Goal: Information Seeking & Learning: Learn about a topic

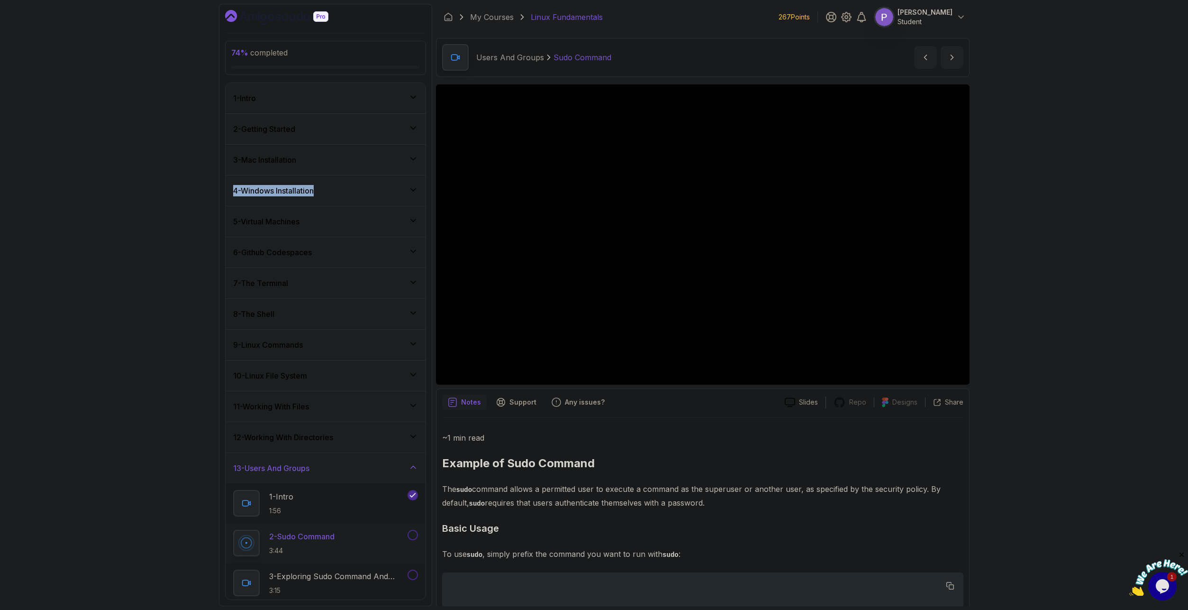
click at [418, 470] on icon at bounding box center [413, 466] width 9 height 9
click at [418, 494] on div "14 - File Permissions" at bounding box center [326, 499] width 200 height 30
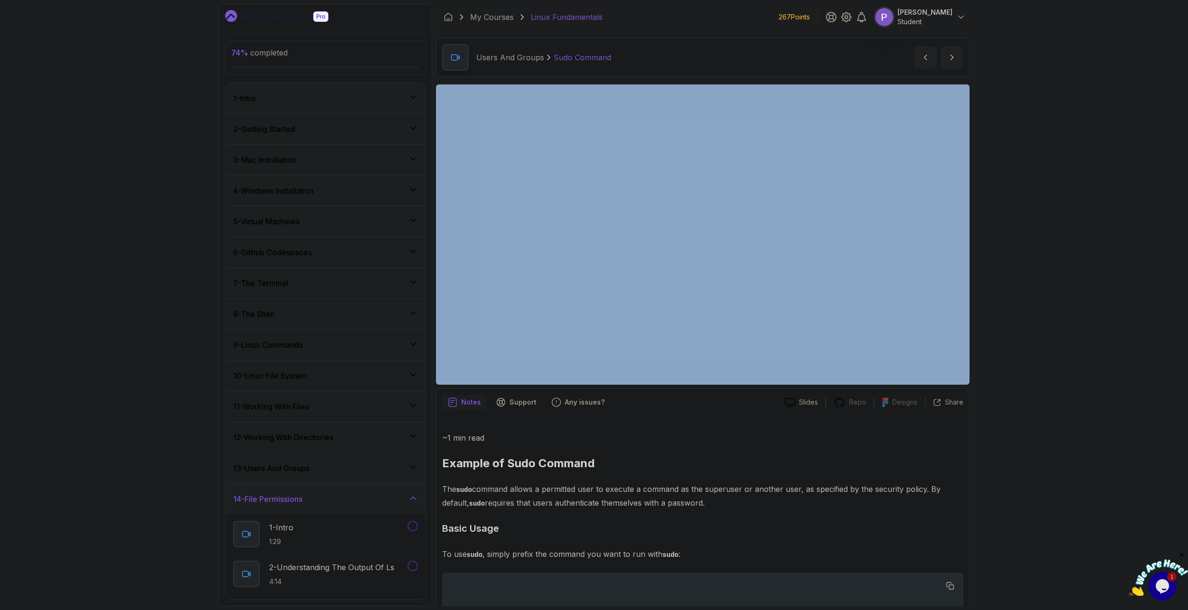
drag, startPoint x: 1100, startPoint y: 530, endPoint x: 1115, endPoint y: 293, distance: 237.5
click at [1115, 293] on div "74 % completed 1 - Intro 2 - Getting Started 3 - Mac Installation 4 - Windows I…" at bounding box center [594, 305] width 1188 height 610
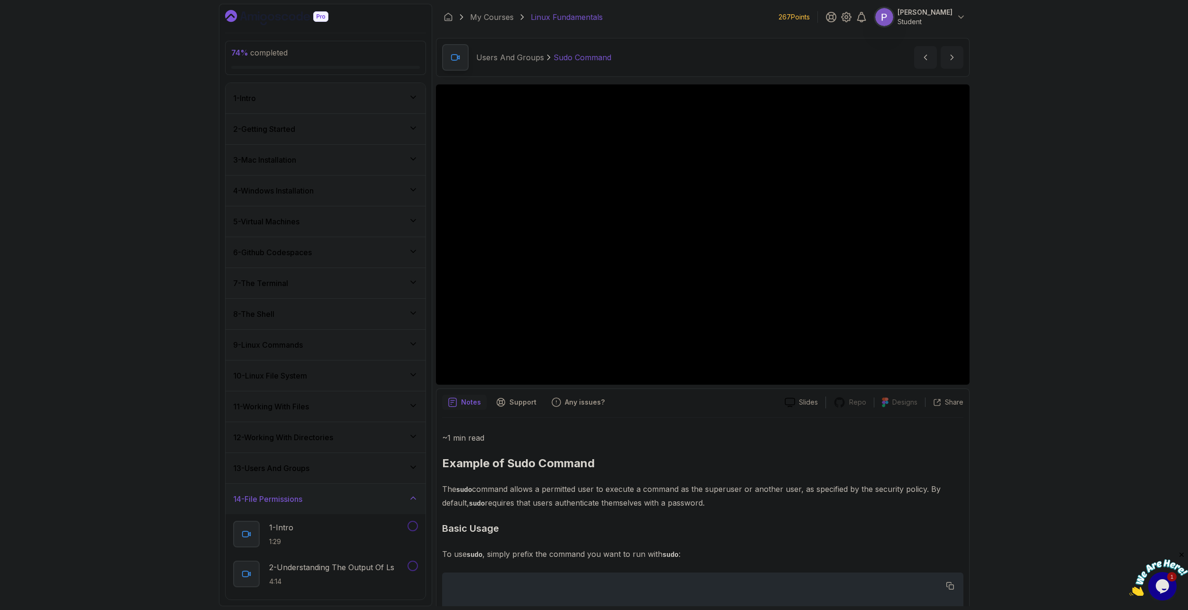
click at [1134, 448] on div "74 % completed 1 - Intro 2 - Getting Started 3 - Mac Installation 4 - Windows I…" at bounding box center [594, 305] width 1188 height 610
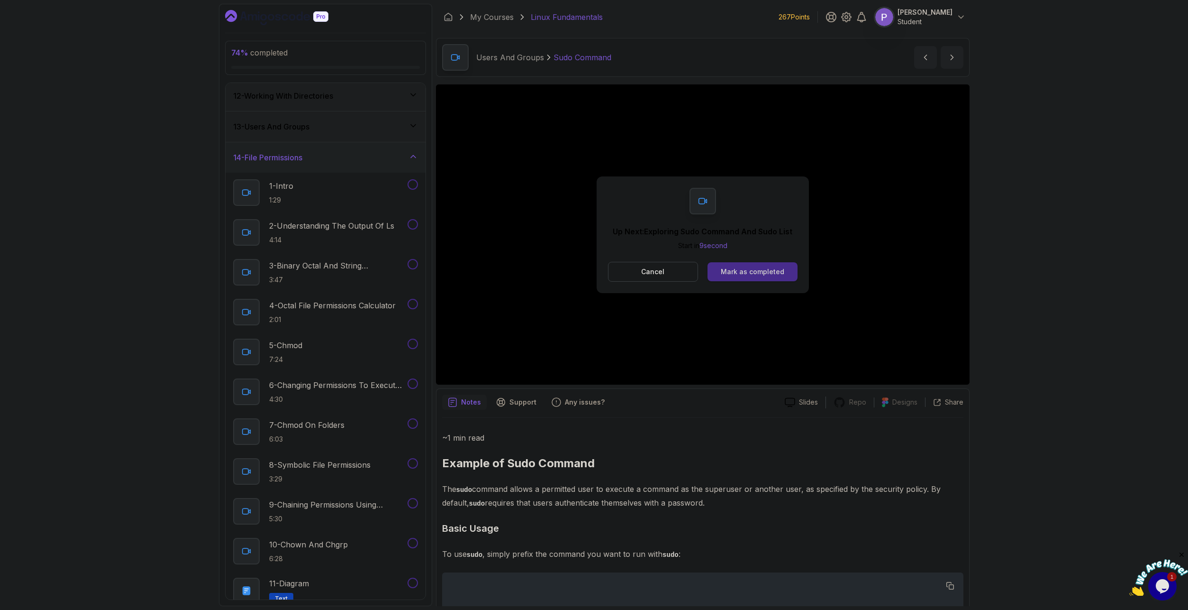
click at [751, 273] on div "Mark as completed" at bounding box center [753, 271] width 64 height 9
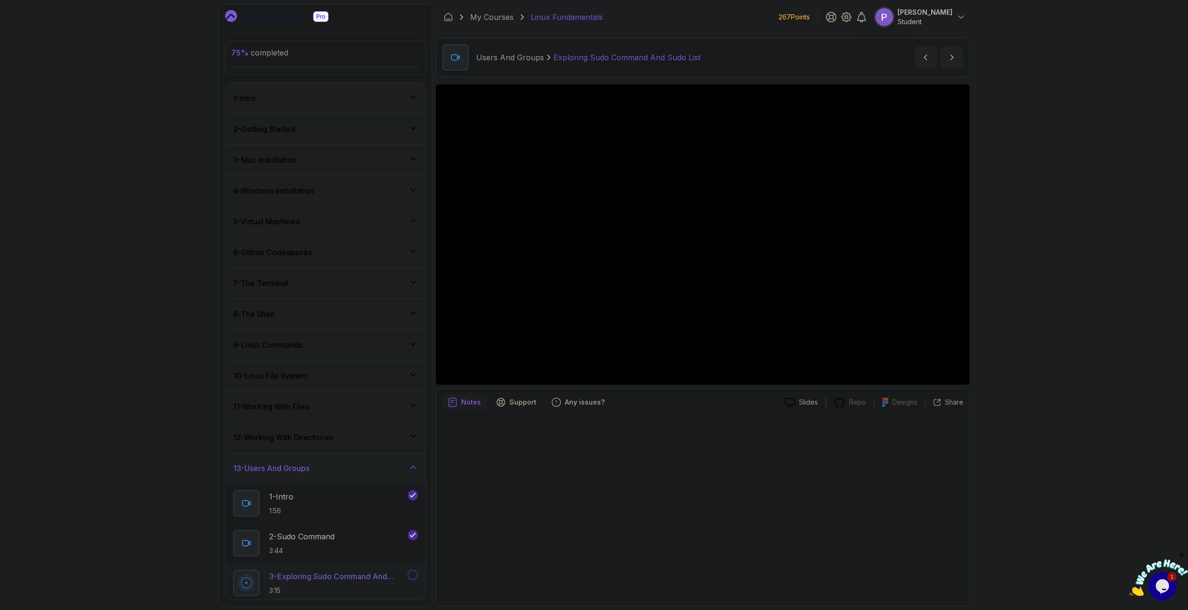
click at [411, 466] on icon at bounding box center [413, 466] width 9 height 9
click at [413, 498] on icon at bounding box center [413, 497] width 9 height 9
click at [414, 502] on icon at bounding box center [413, 497] width 9 height 9
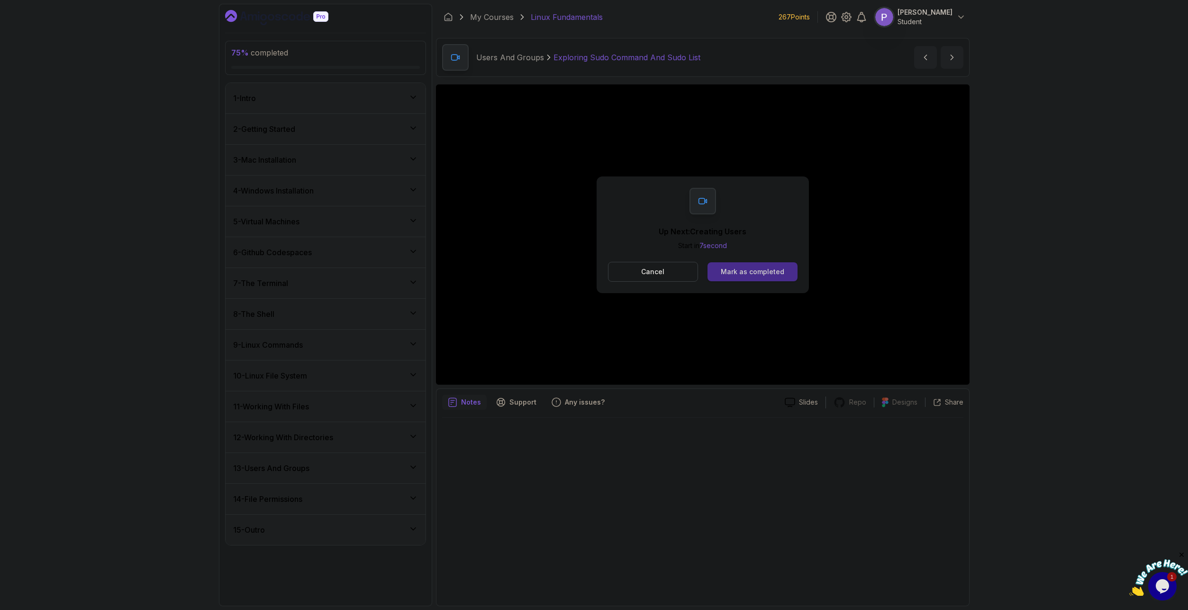
click at [756, 275] on div "Mark as completed" at bounding box center [753, 271] width 64 height 9
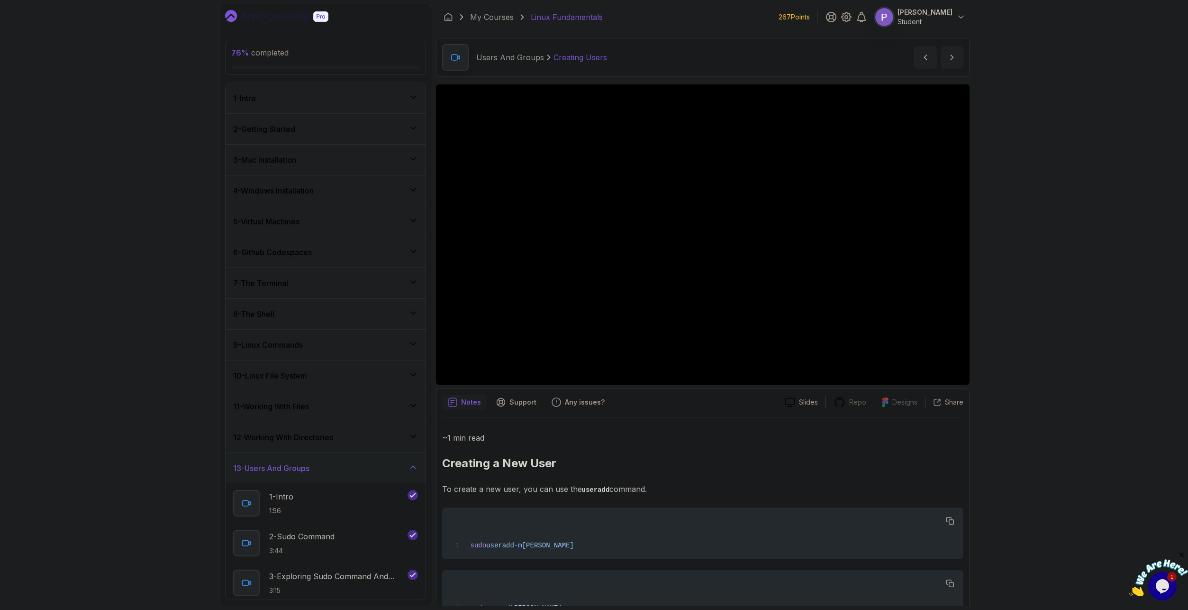
click at [420, 471] on div "13 - Users And Groups" at bounding box center [326, 468] width 200 height 30
click at [410, 495] on icon at bounding box center [413, 497] width 9 height 9
click at [420, 466] on div "13 - Users And Groups" at bounding box center [326, 468] width 200 height 30
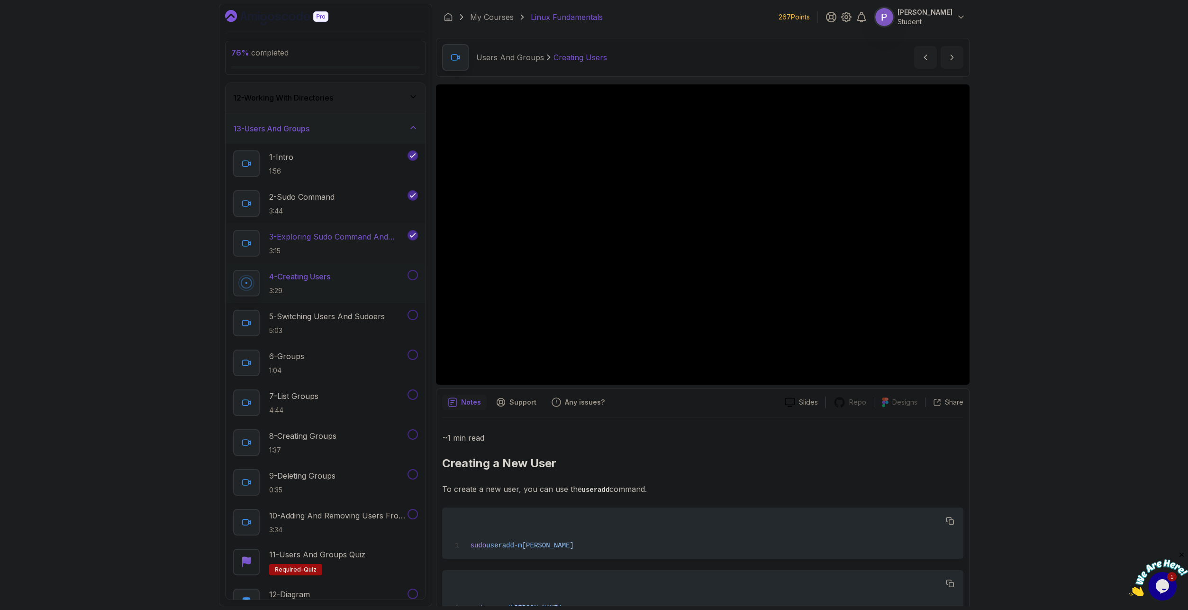
scroll to position [253, 0]
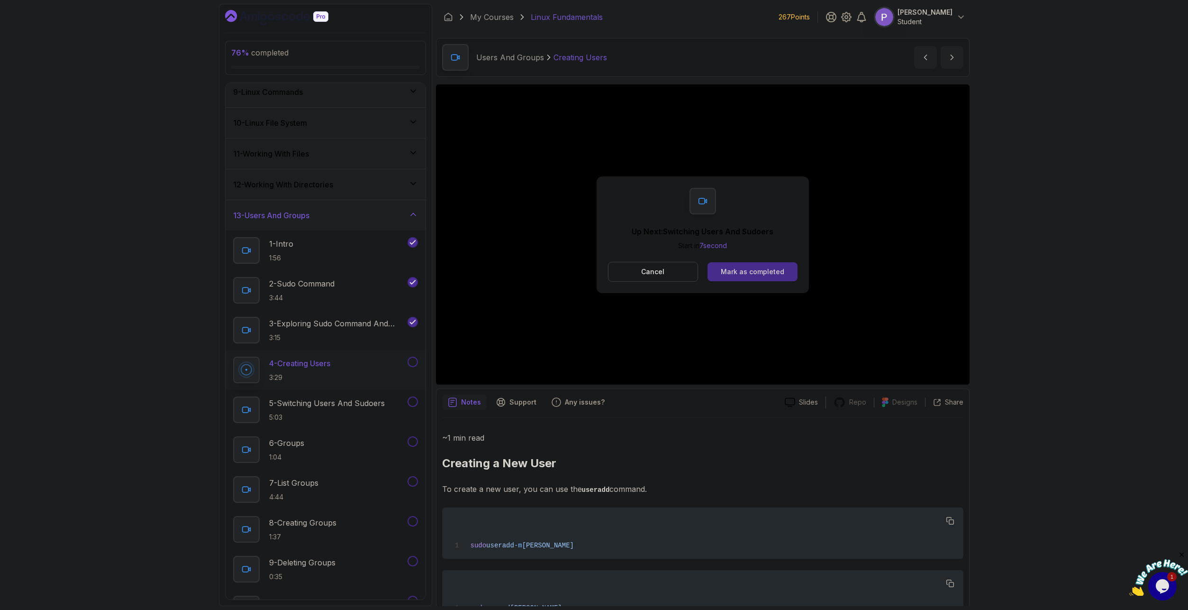
click at [721, 269] on button "Mark as completed" at bounding box center [753, 271] width 90 height 19
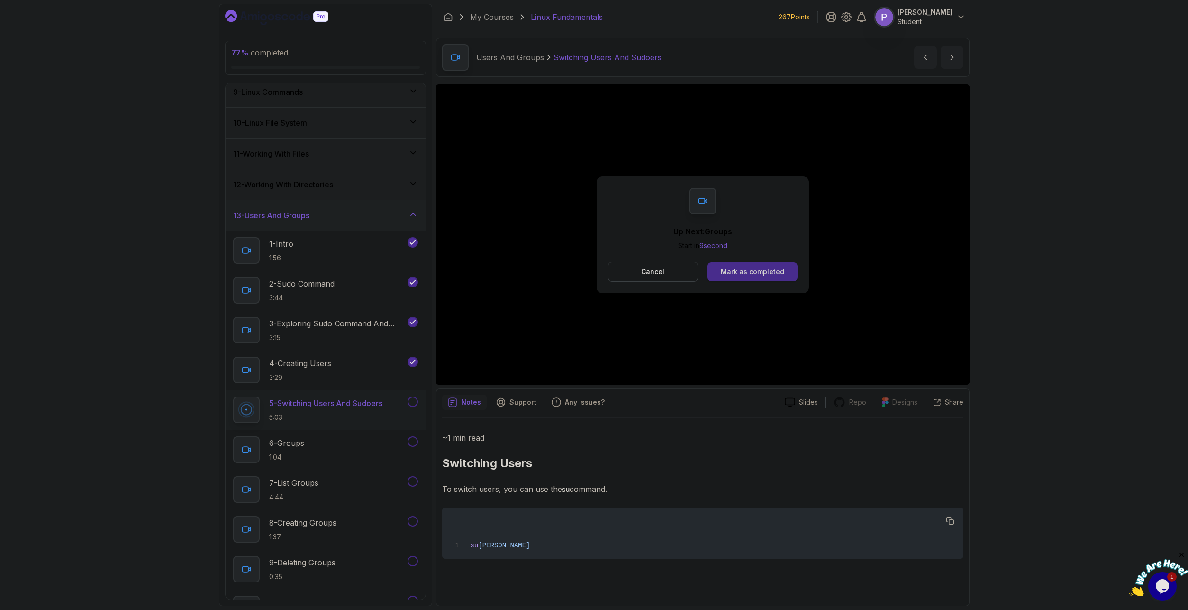
click at [777, 278] on button "Mark as completed" at bounding box center [753, 271] width 90 height 19
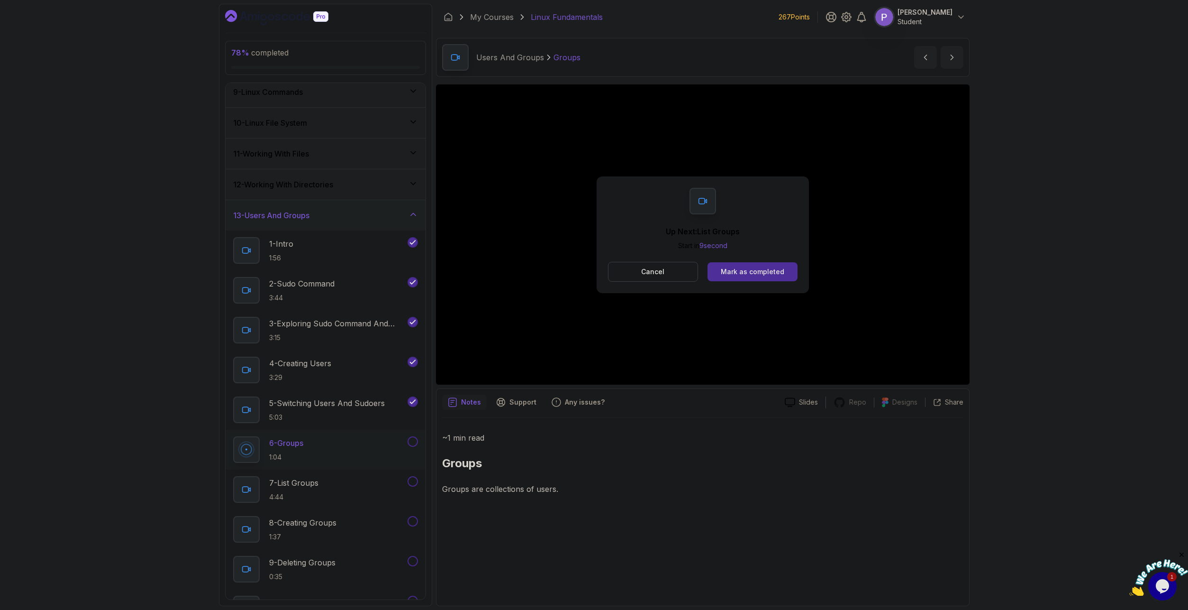
click at [777, 278] on button "Mark as completed" at bounding box center [753, 271] width 90 height 19
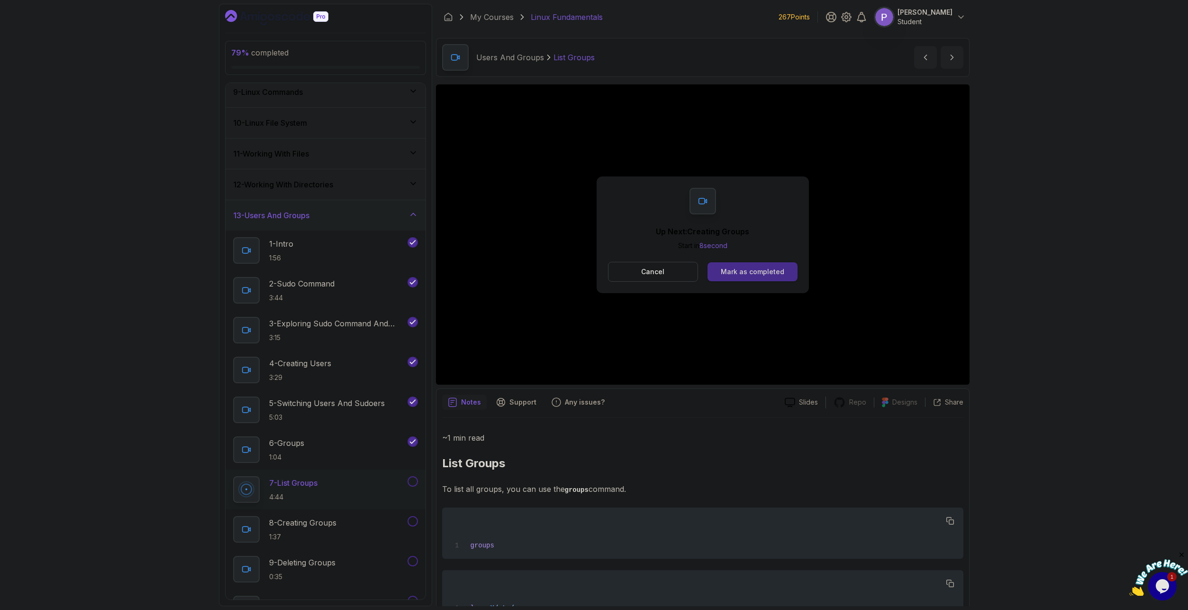
click at [748, 267] on div "Mark as completed" at bounding box center [753, 271] width 64 height 9
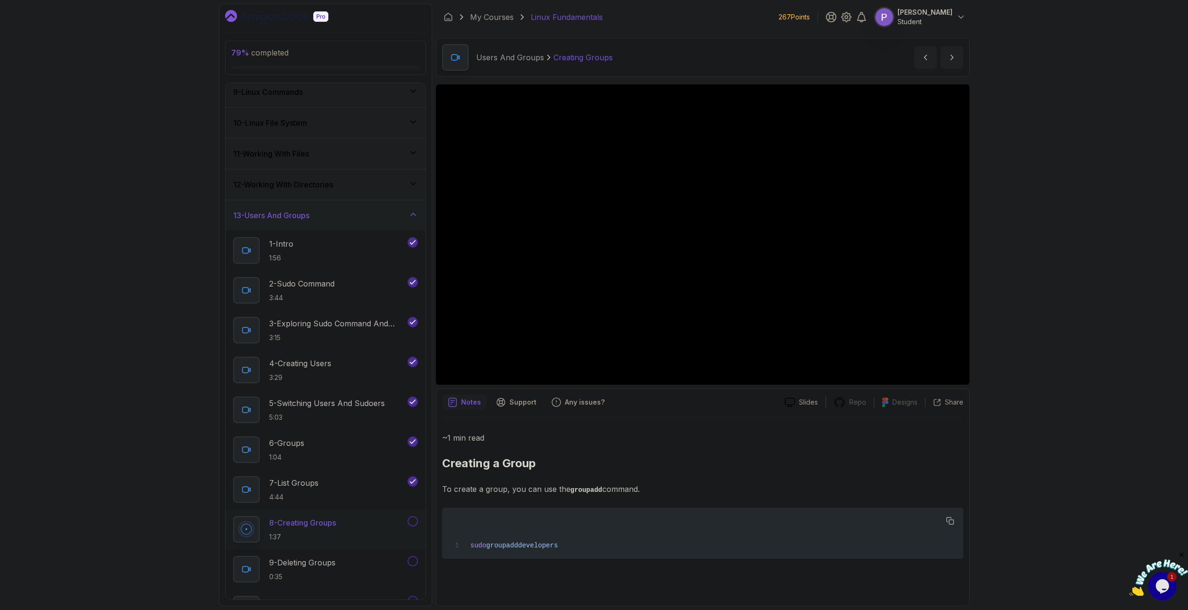
click at [1184, 367] on div "79 % completed 1 - Intro 2 - Getting Started 3 - Mac Installation 4 - Windows I…" at bounding box center [594, 305] width 1188 height 610
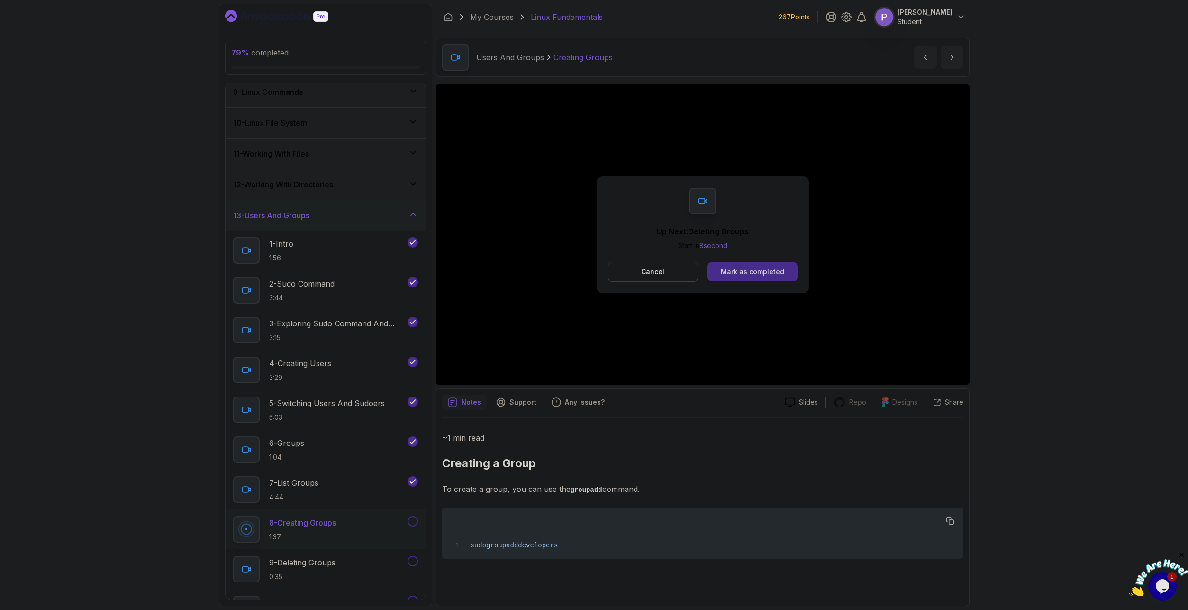
click at [781, 276] on button "Mark as completed" at bounding box center [753, 271] width 90 height 19
click at [767, 266] on button "Mark as completed" at bounding box center [753, 271] width 90 height 19
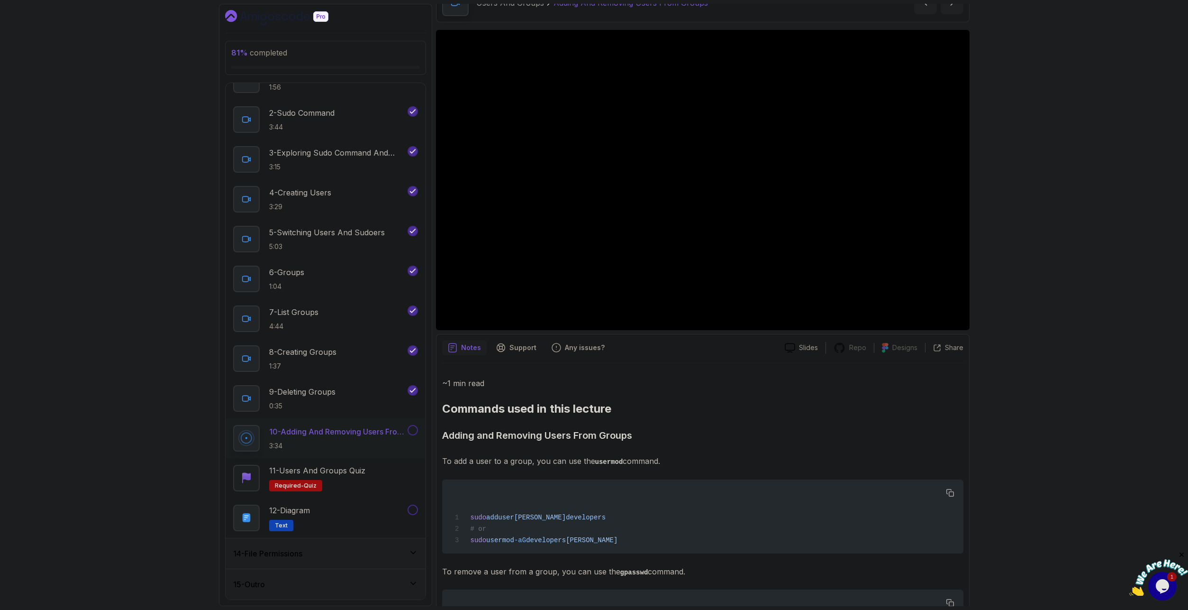
scroll to position [54, 0]
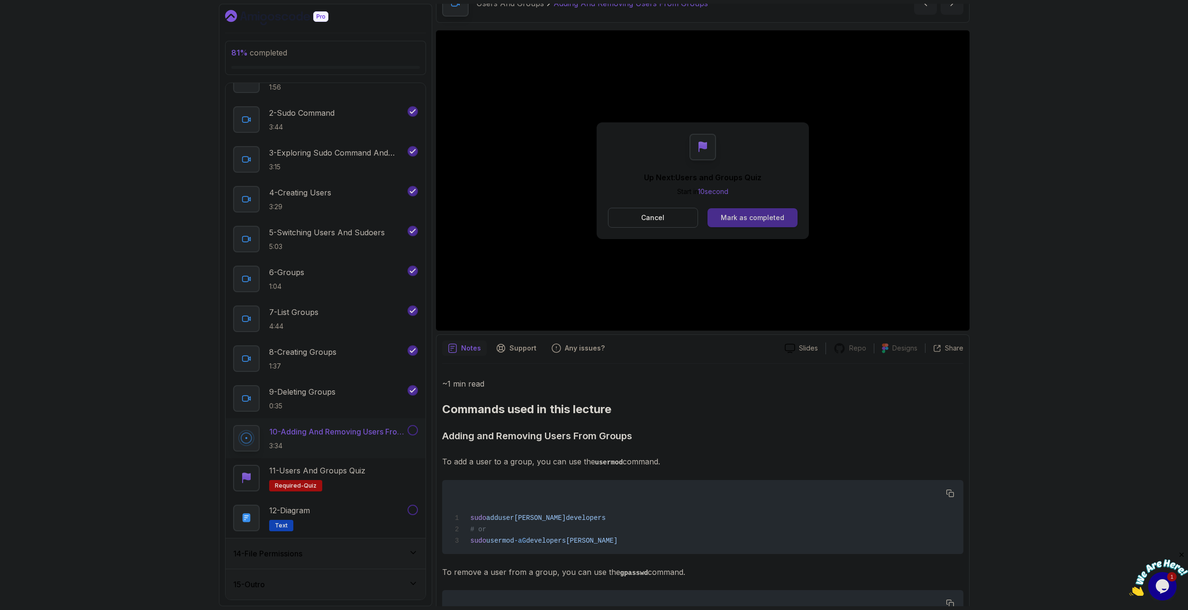
click at [732, 214] on div "Mark as completed" at bounding box center [753, 217] width 64 height 9
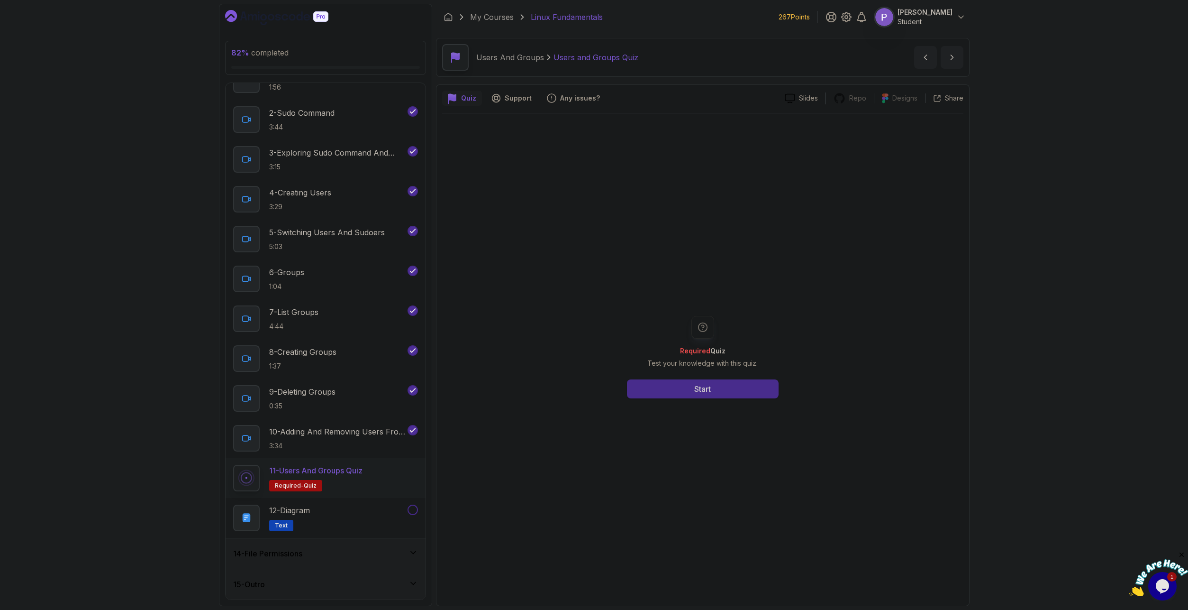
click at [686, 388] on button "Start" at bounding box center [703, 388] width 152 height 19
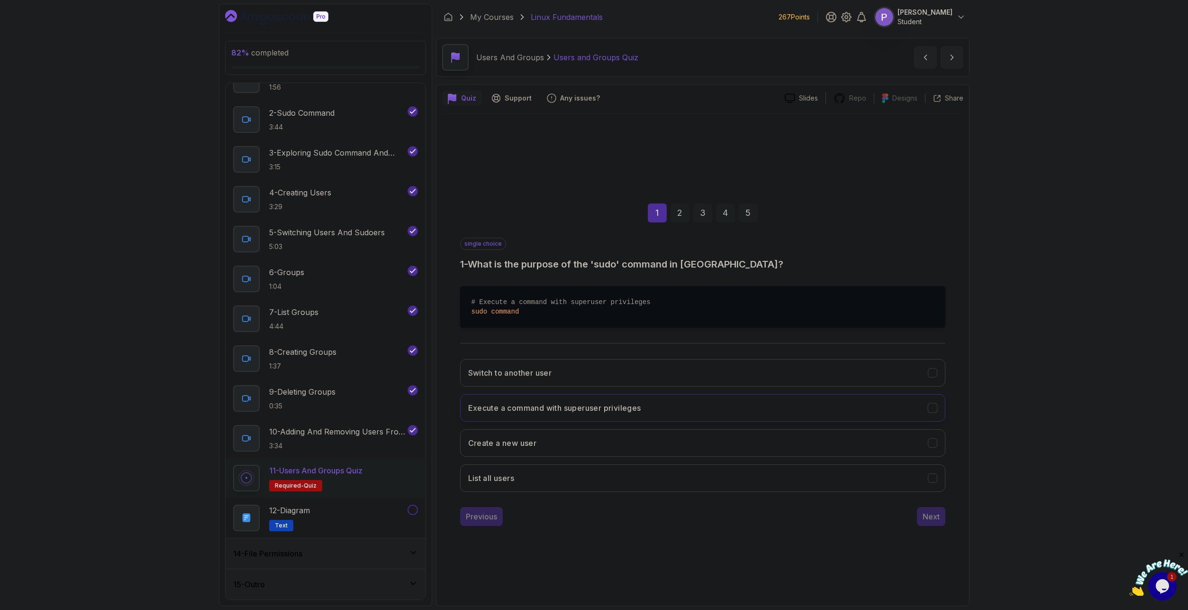
click at [712, 409] on button "Execute a command with superuser privileges" at bounding box center [702, 407] width 485 height 27
click at [929, 524] on button "Next" at bounding box center [931, 516] width 28 height 19
click at [679, 488] on button "useradd" at bounding box center [702, 477] width 485 height 27
click at [938, 520] on div "Next" at bounding box center [931, 516] width 17 height 11
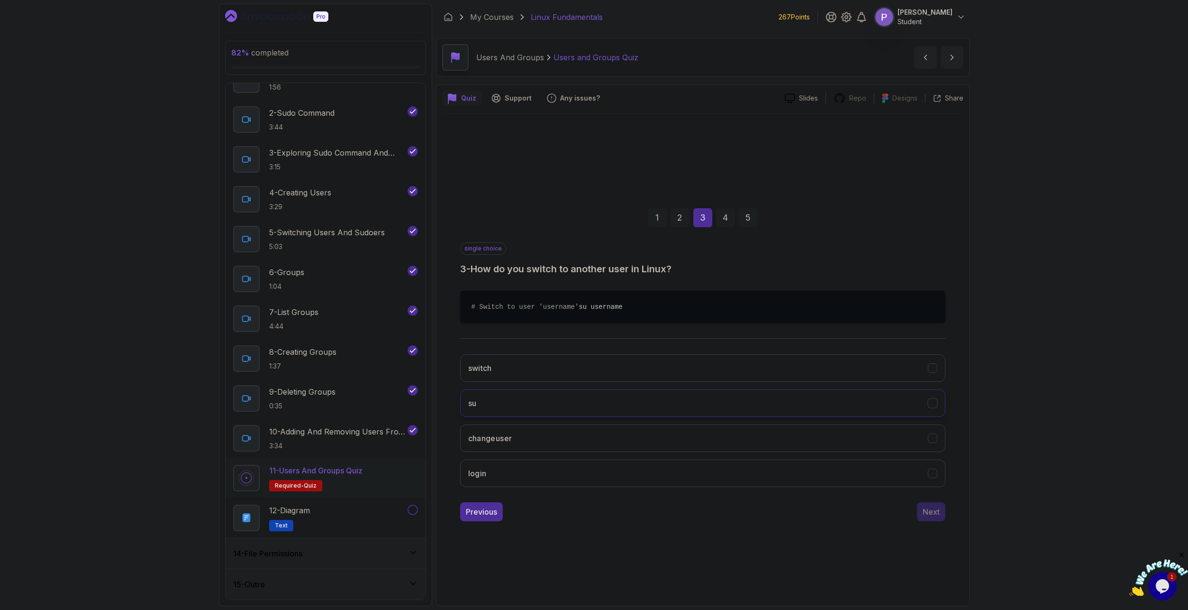
click at [693, 402] on button "su" at bounding box center [702, 402] width 485 height 27
click at [937, 521] on button "Next" at bounding box center [931, 511] width 28 height 19
click at [620, 415] on button "groups" at bounding box center [702, 407] width 485 height 27
click at [936, 517] on div "Next" at bounding box center [931, 516] width 17 height 11
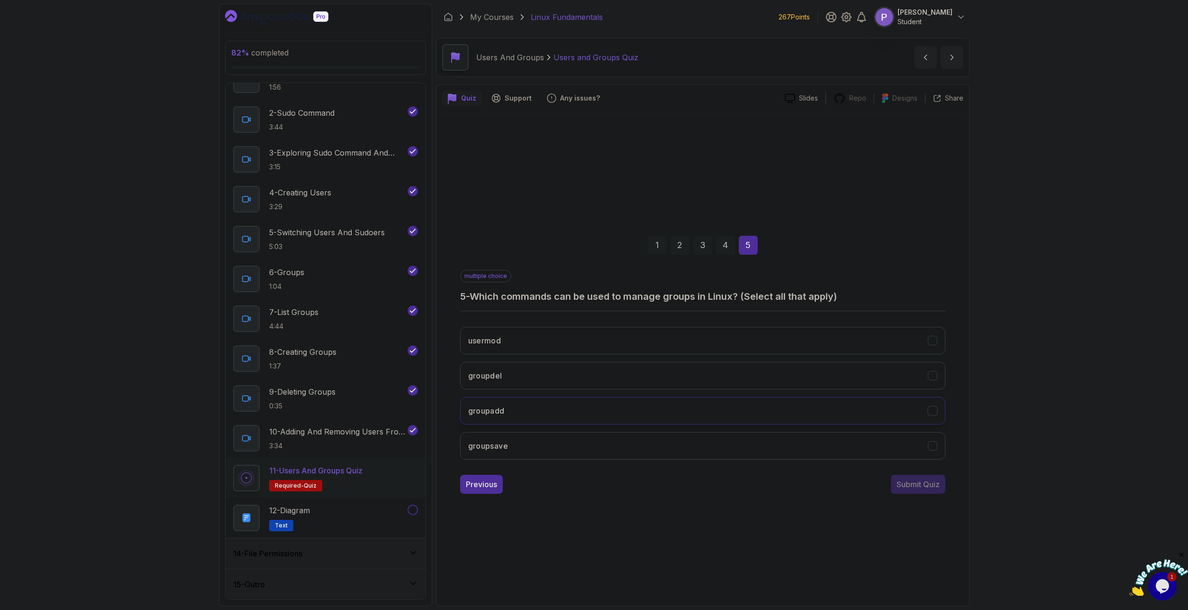
click at [932, 410] on icon "groupadd" at bounding box center [932, 410] width 9 height 9
click at [936, 342] on icon "usermod" at bounding box center [932, 340] width 9 height 9
click at [933, 484] on div "Submit Quiz" at bounding box center [918, 483] width 43 height 11
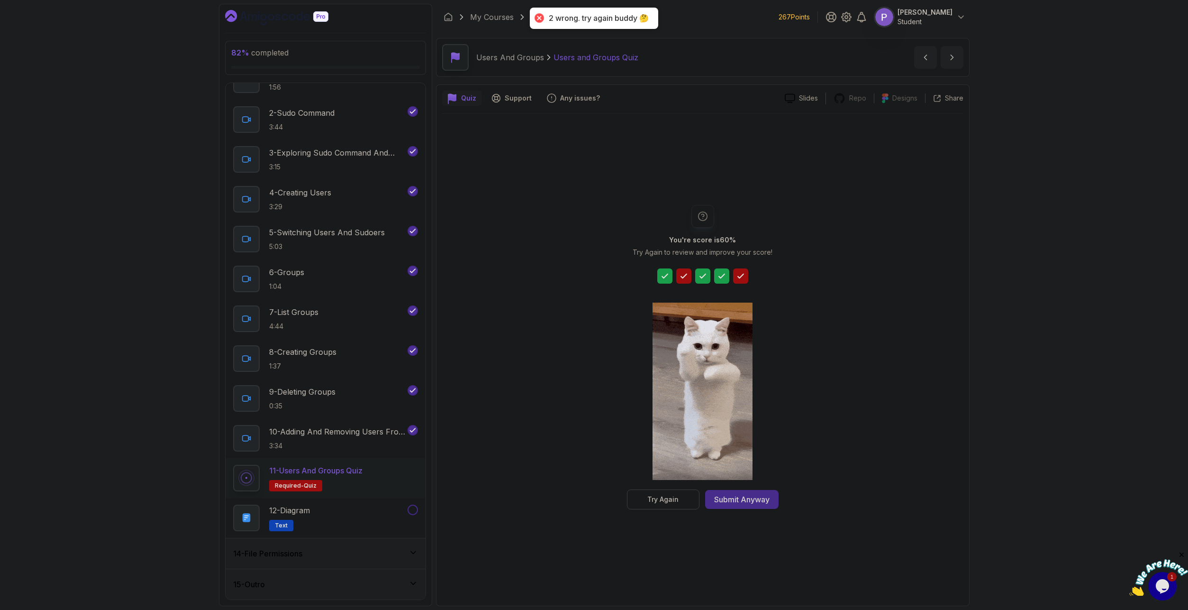
click at [747, 496] on div "Submit Anyway" at bounding box center [741, 498] width 55 height 11
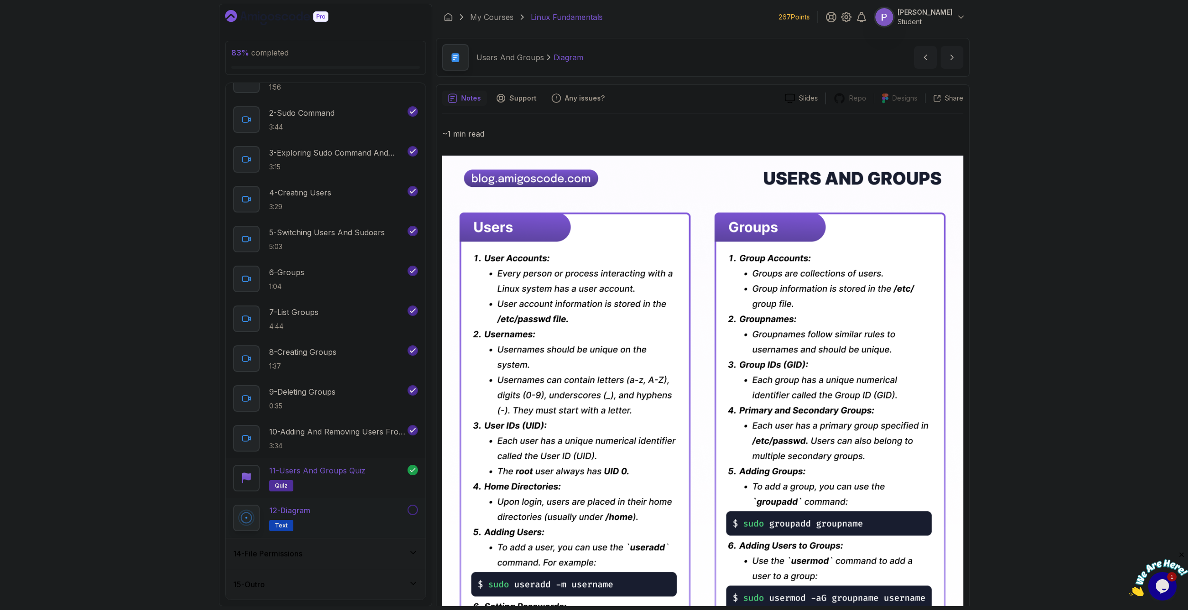
click at [318, 478] on h2 "11 - Users and Groups Quiz quiz" at bounding box center [317, 478] width 96 height 27
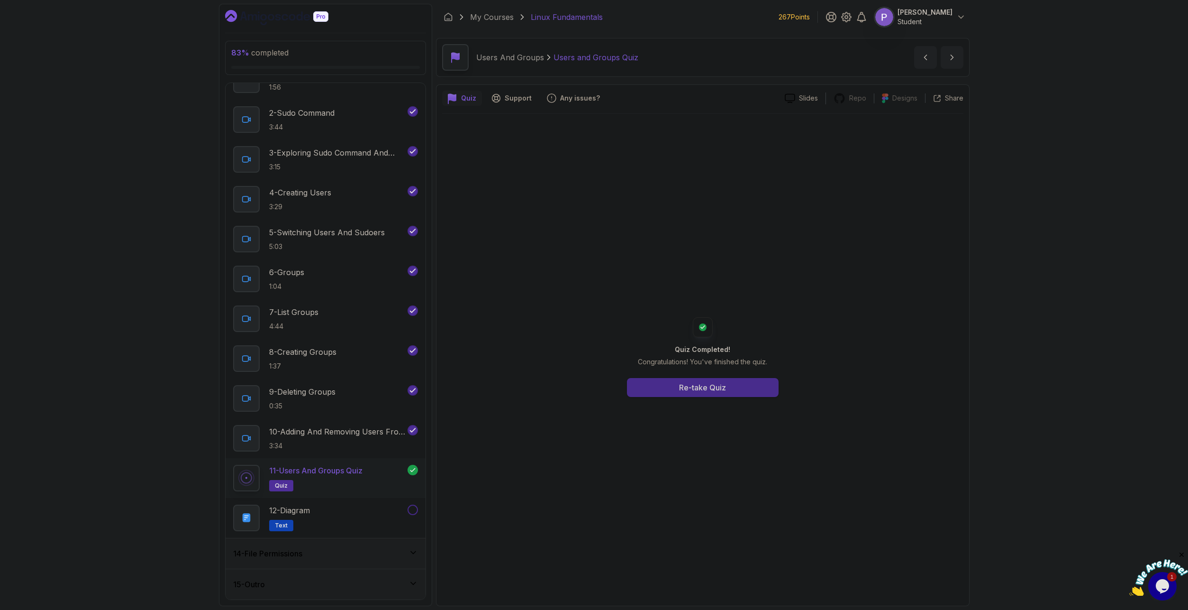
click at [733, 387] on button "Re-take Quiz" at bounding box center [703, 387] width 152 height 19
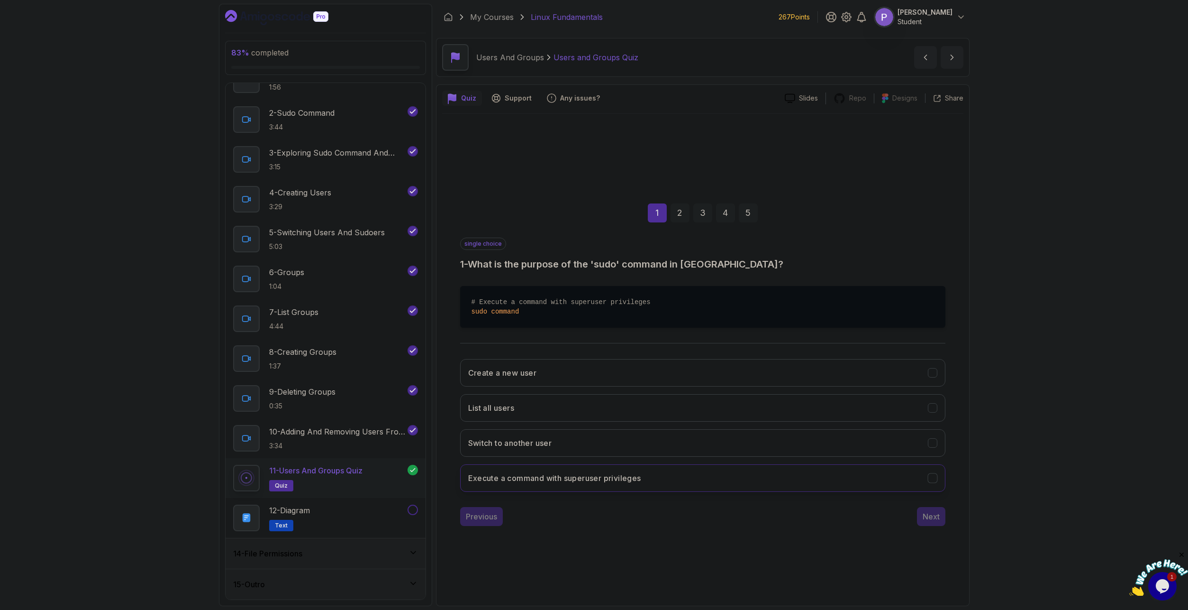
click at [937, 478] on icon "Execute a command with superuser privileges" at bounding box center [932, 477] width 9 height 9
click at [923, 506] on div "single choice 1 - What is the purpose of the 'sudo' command in Linux? # Execute…" at bounding box center [702, 381] width 485 height 288
click at [930, 519] on div "Next" at bounding box center [931, 516] width 17 height 11
click at [931, 370] on icon "adduser" at bounding box center [932, 372] width 9 height 9
click at [929, 516] on div "Next" at bounding box center [931, 516] width 17 height 11
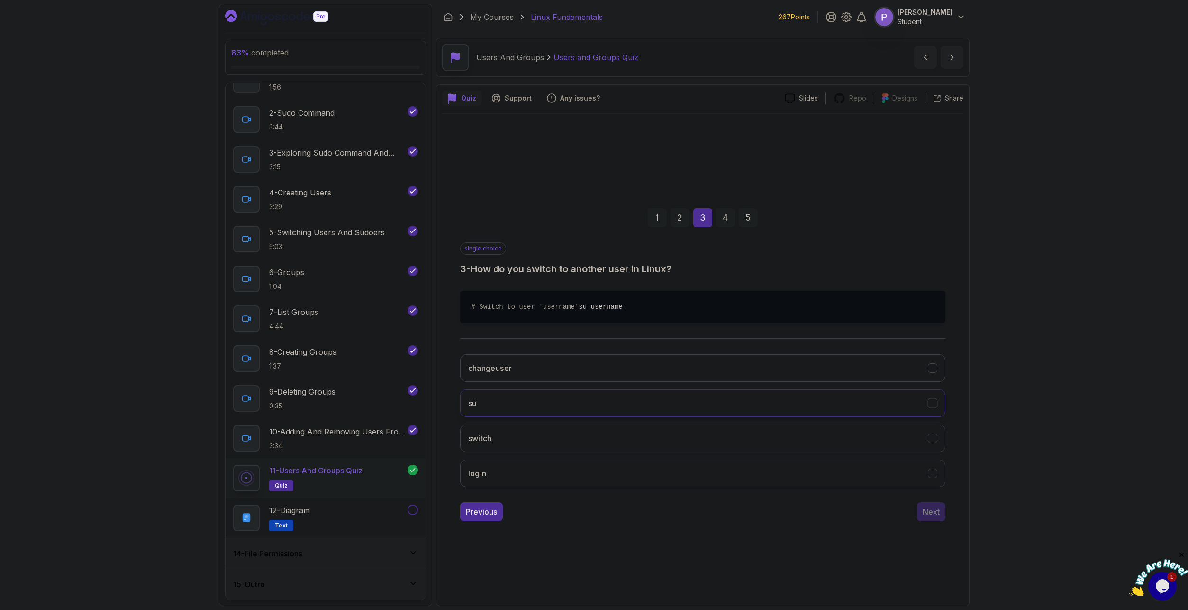
click at [774, 395] on button "su" at bounding box center [702, 402] width 485 height 27
click at [932, 514] on div "Next" at bounding box center [931, 511] width 17 height 11
click at [781, 407] on button "groups" at bounding box center [702, 407] width 485 height 27
click at [925, 515] on div "Next" at bounding box center [931, 516] width 17 height 11
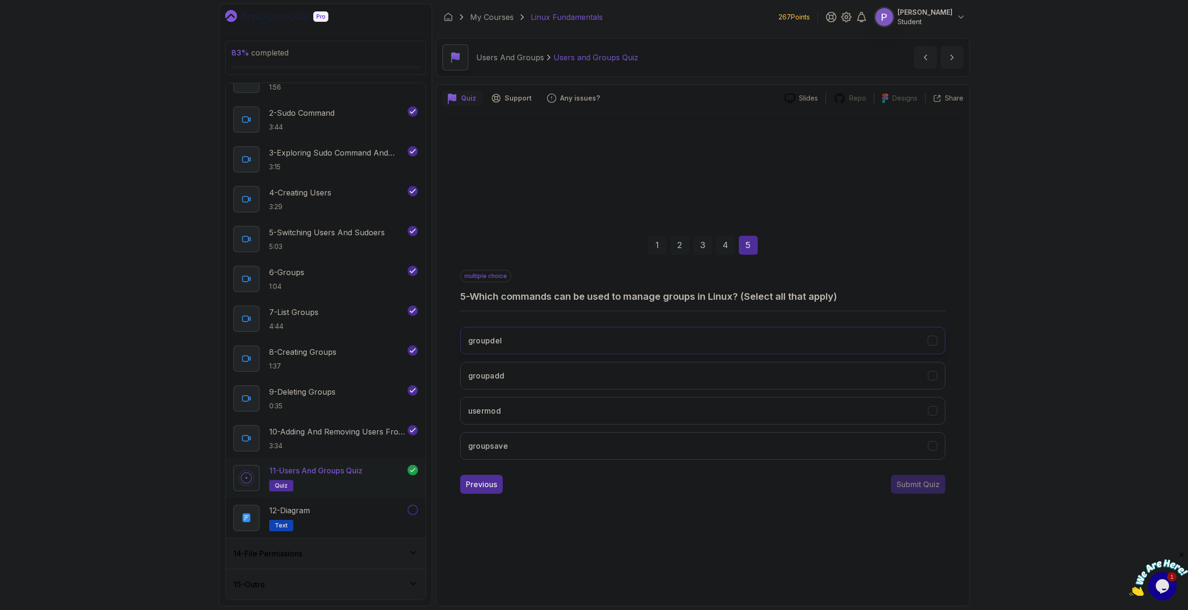
click at [934, 338] on icon "groupdel" at bounding box center [932, 340] width 9 height 9
click at [931, 377] on icon "groupadd" at bounding box center [932, 375] width 9 height 9
click at [934, 409] on icon "usermod" at bounding box center [932, 410] width 9 height 9
click at [922, 487] on div "Submit Quiz" at bounding box center [918, 483] width 43 height 11
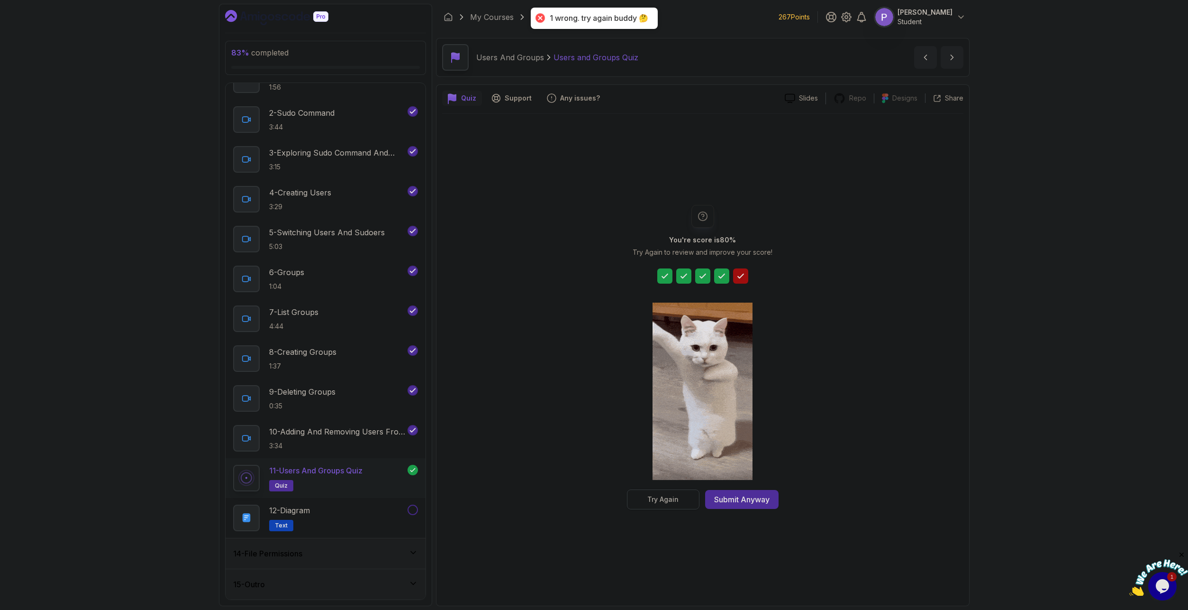
click at [672, 500] on div "Try Again" at bounding box center [663, 498] width 31 height 9
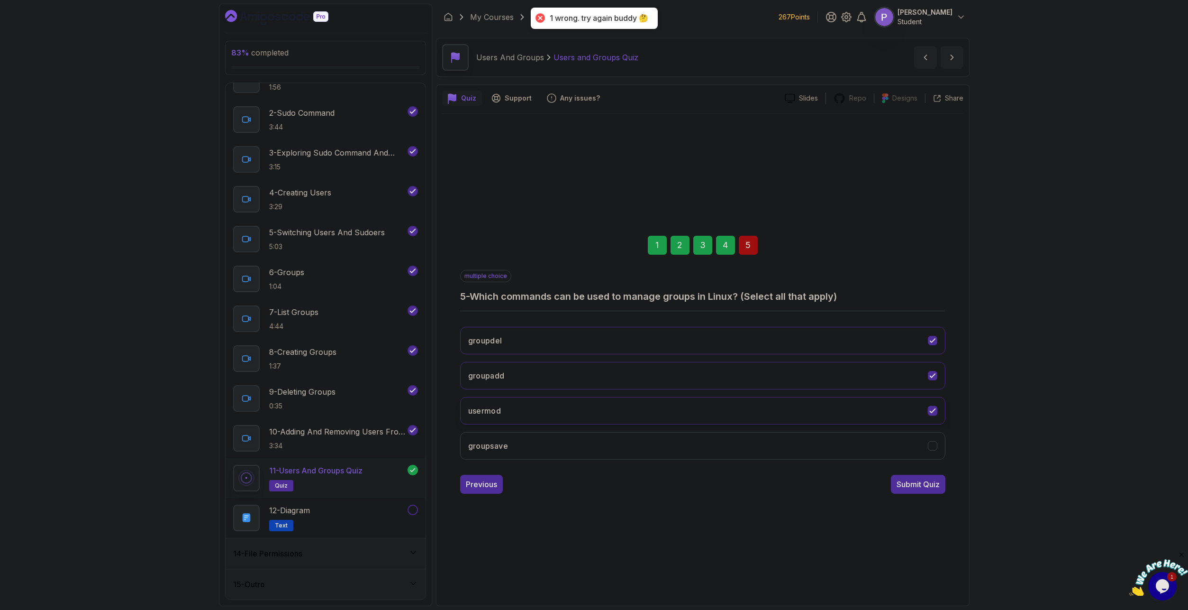
click at [934, 407] on icon "usermod" at bounding box center [932, 410] width 9 height 9
click at [921, 487] on div "Submit Quiz" at bounding box center [918, 483] width 43 height 11
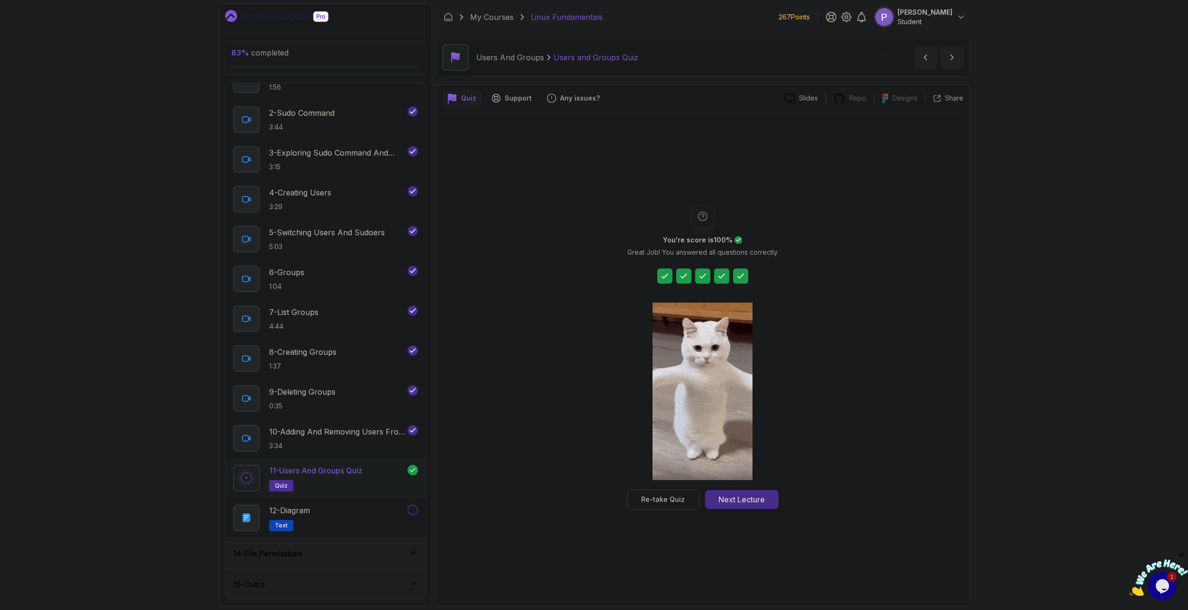
click at [753, 502] on div "Next Lecture" at bounding box center [742, 498] width 46 height 11
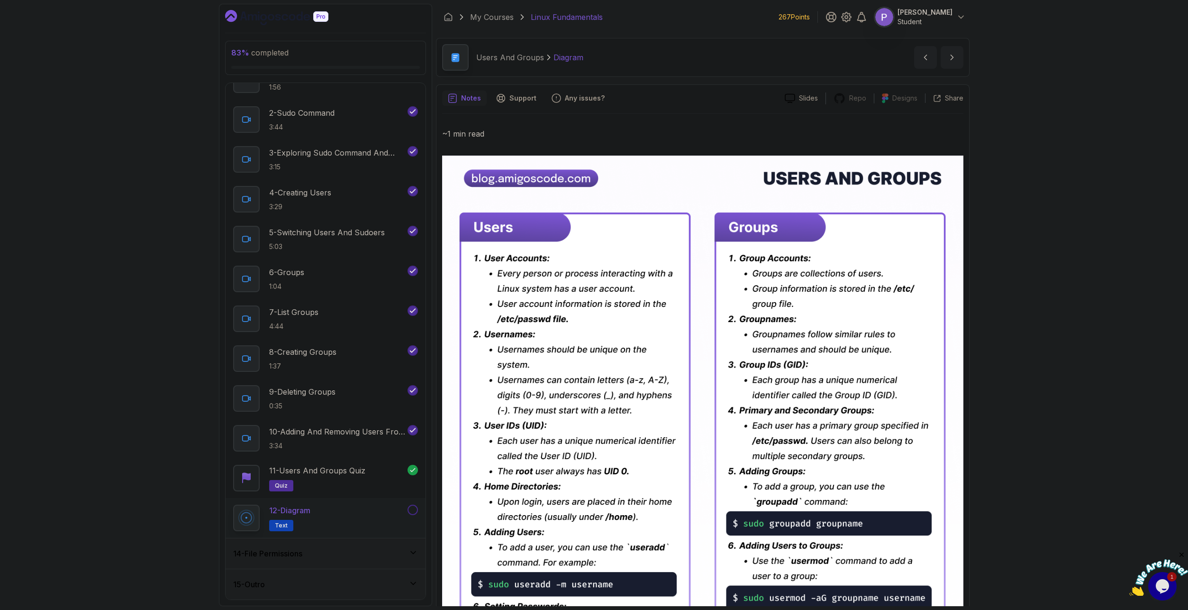
click at [1059, 256] on div "83 % completed 1 - Intro 2 - Getting Started 3 - Mac Installation 4 - Windows I…" at bounding box center [594, 305] width 1188 height 610
click at [1006, 273] on div "83 % completed 1 - Intro 2 - Getting Started 3 - Mac Installation 4 - Windows I…" at bounding box center [594, 305] width 1188 height 610
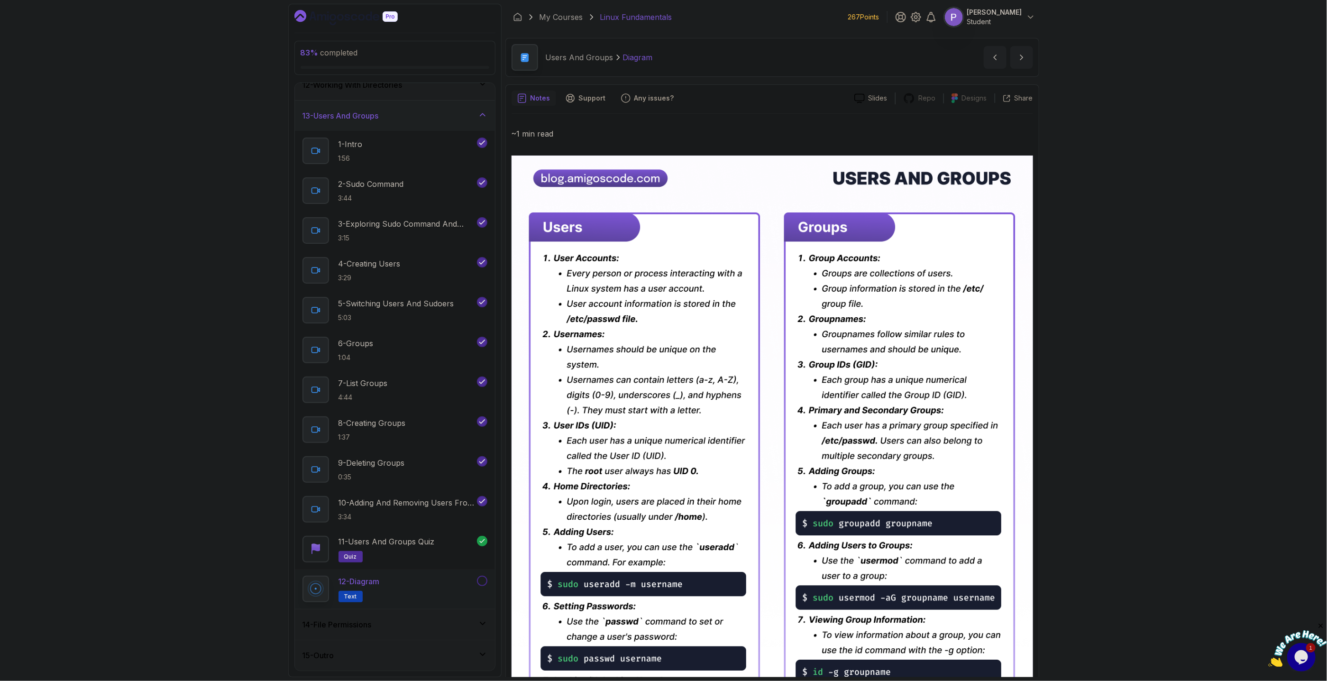
click at [484, 114] on icon at bounding box center [482, 114] width 5 height 2
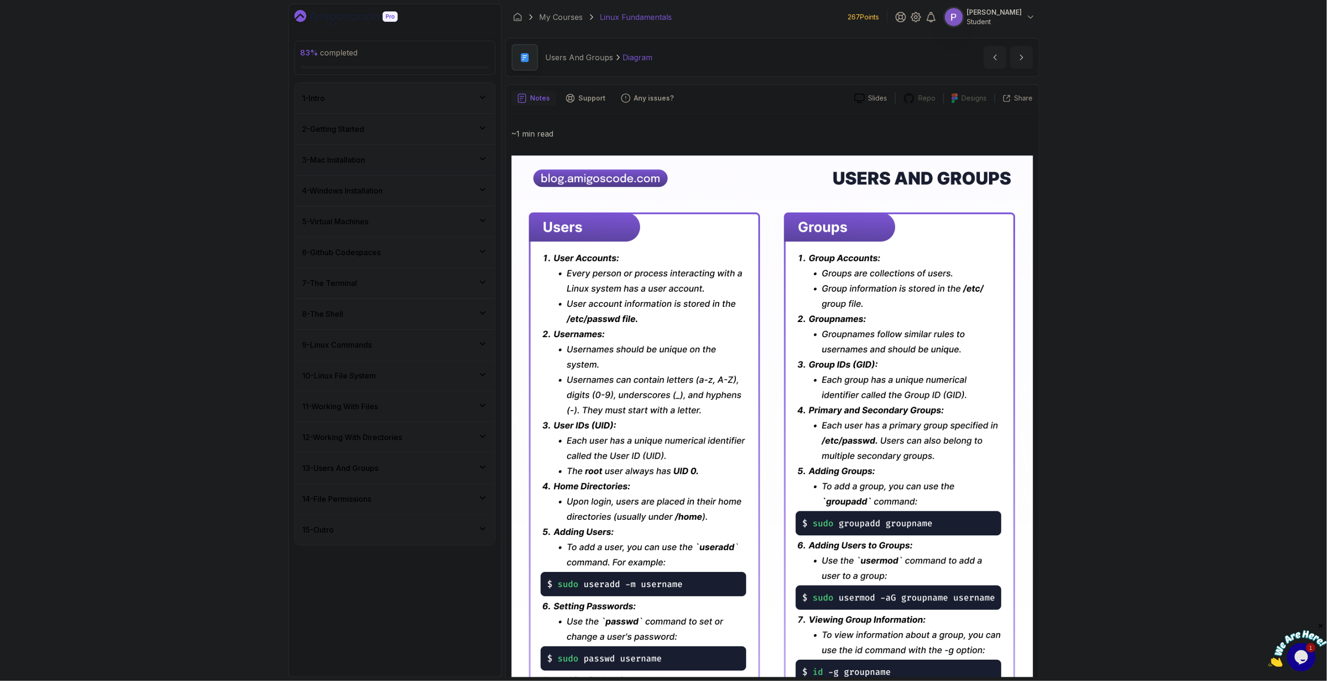
click at [550, 94] on div "Notes" at bounding box center [533, 98] width 45 height 15
click at [482, 99] on icon at bounding box center [482, 97] width 5 height 2
click at [475, 168] on div "2 - Getting Started" at bounding box center [394, 168] width 185 height 11
click at [386, 210] on div "2 - Slides slides" at bounding box center [388, 204] width 173 height 27
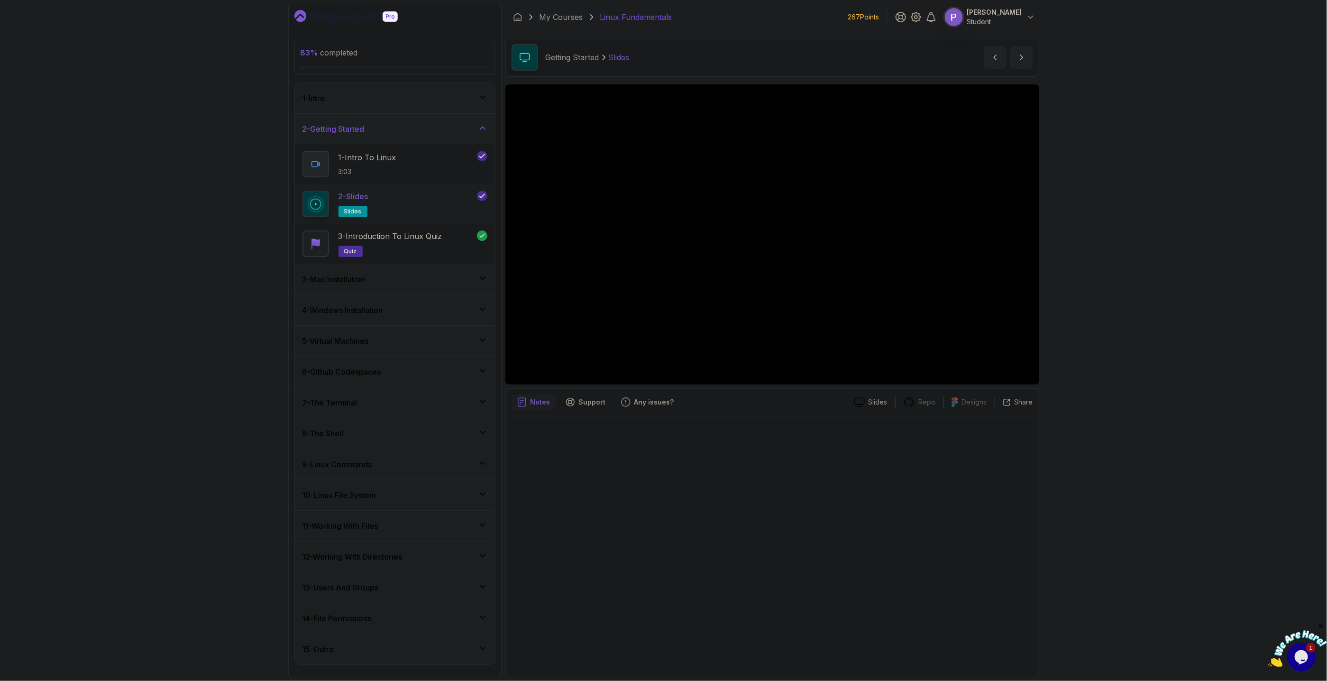
click at [489, 288] on div "3 - Mac Installation" at bounding box center [395, 279] width 200 height 30
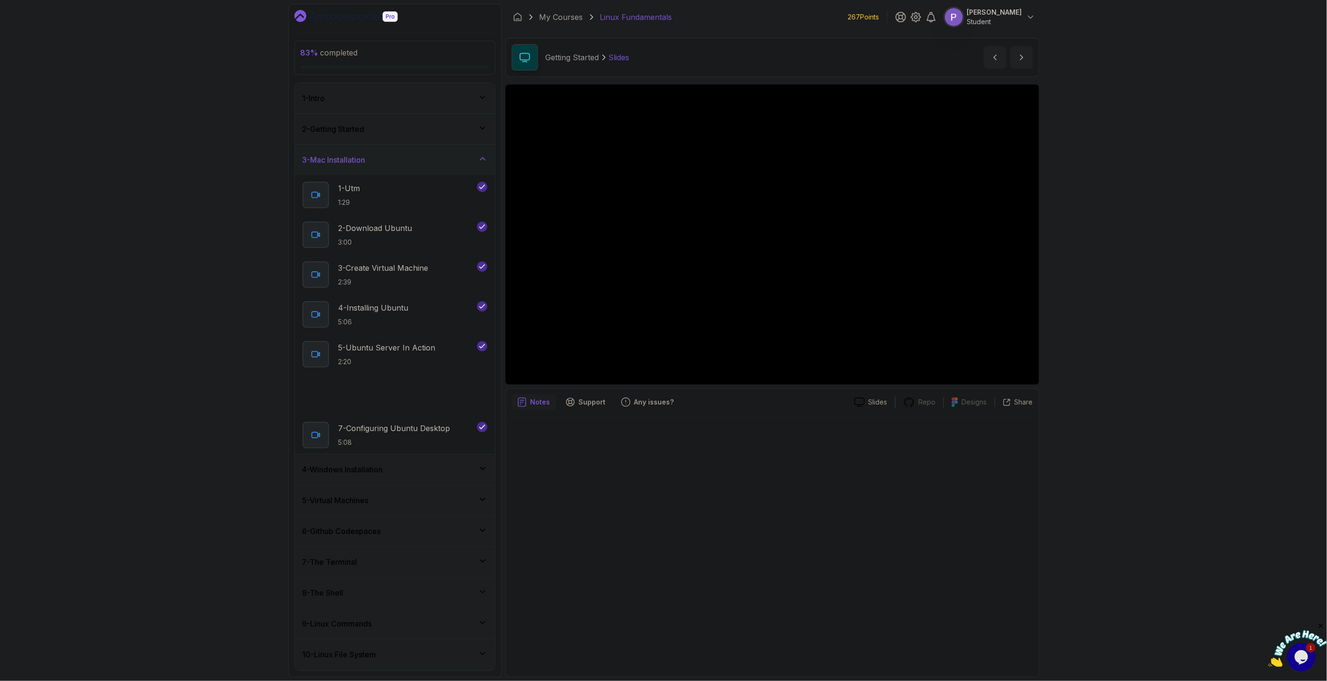
scroll to position [154, 0]
click at [484, 321] on div "4 - Windows Installation" at bounding box center [394, 315] width 185 height 11
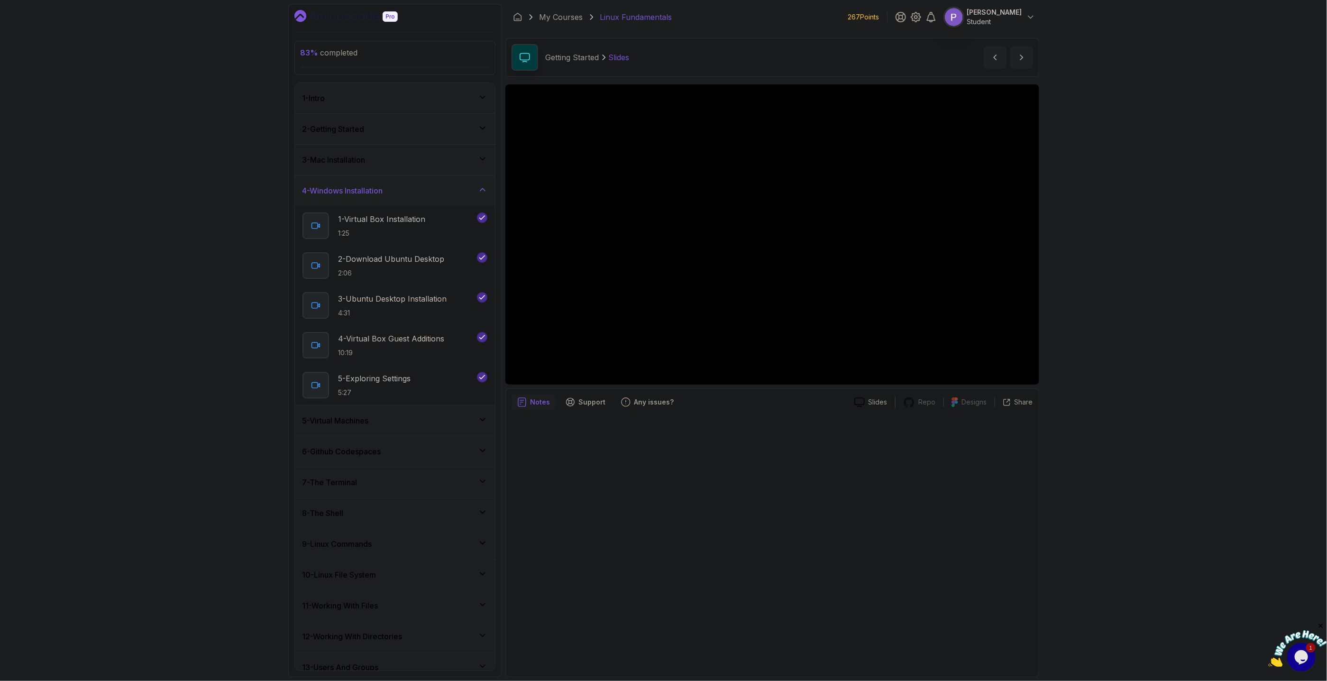
scroll to position [74, 0]
click at [475, 348] on div "5 - Virtual Machines" at bounding box center [394, 346] width 185 height 11
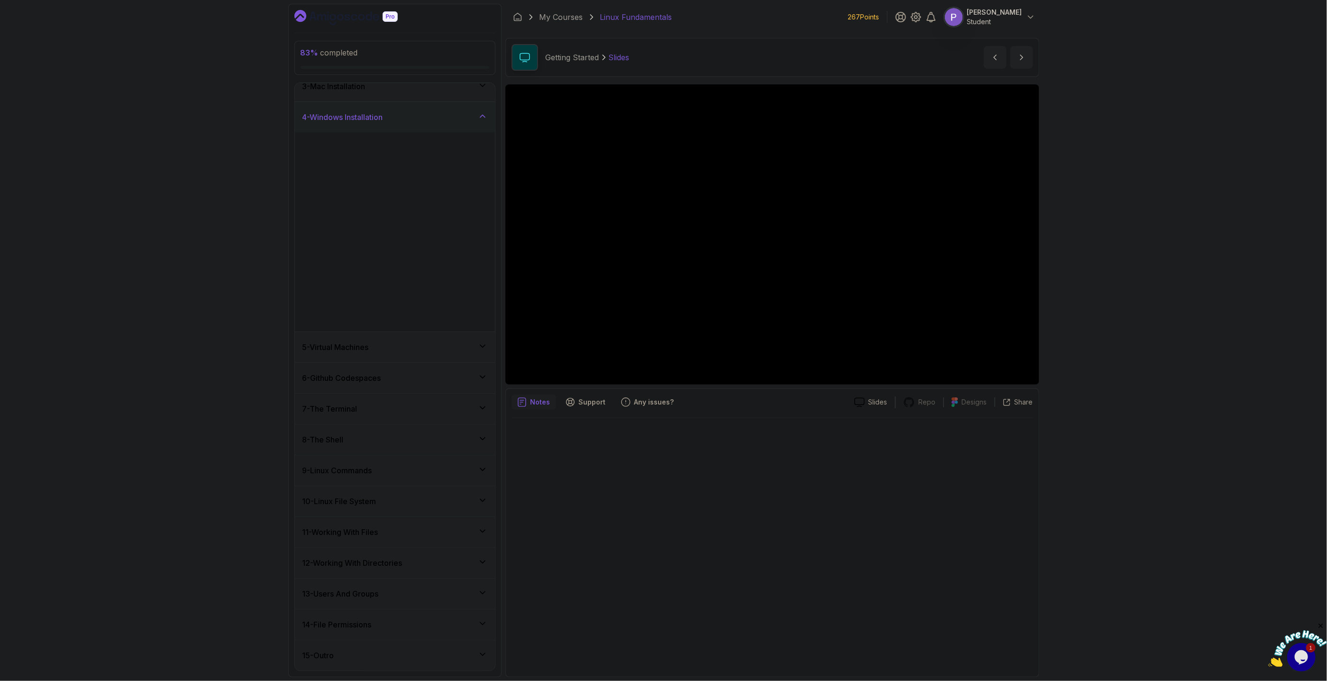
scroll to position [0, 0]
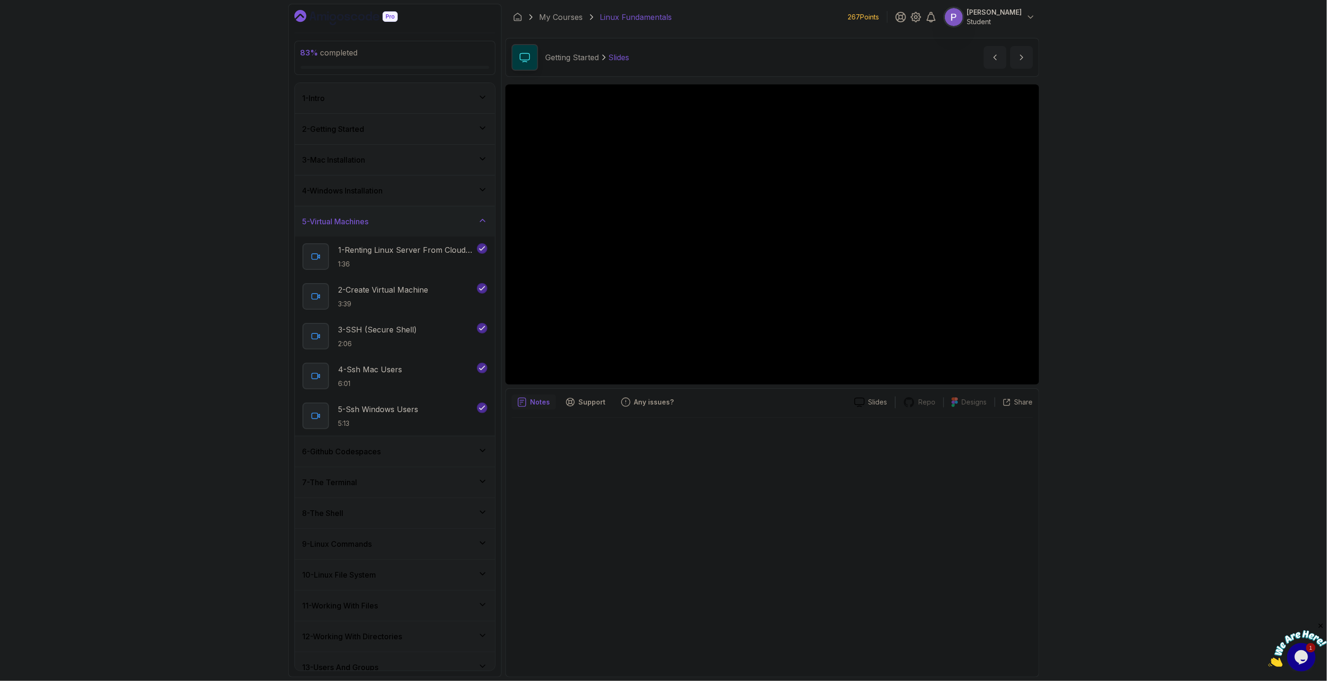
click at [456, 198] on div "4 - Windows Installation" at bounding box center [395, 190] width 200 height 30
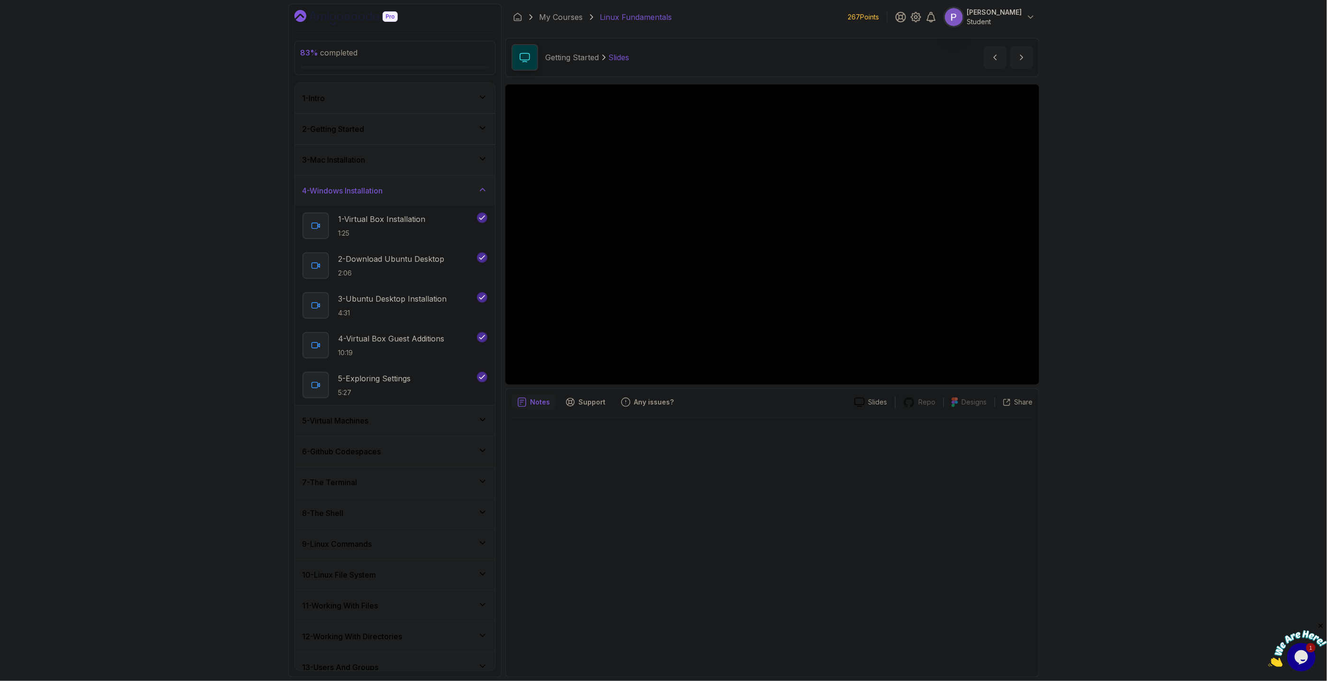
click at [453, 102] on div "1 - Intro" at bounding box center [394, 97] width 185 height 11
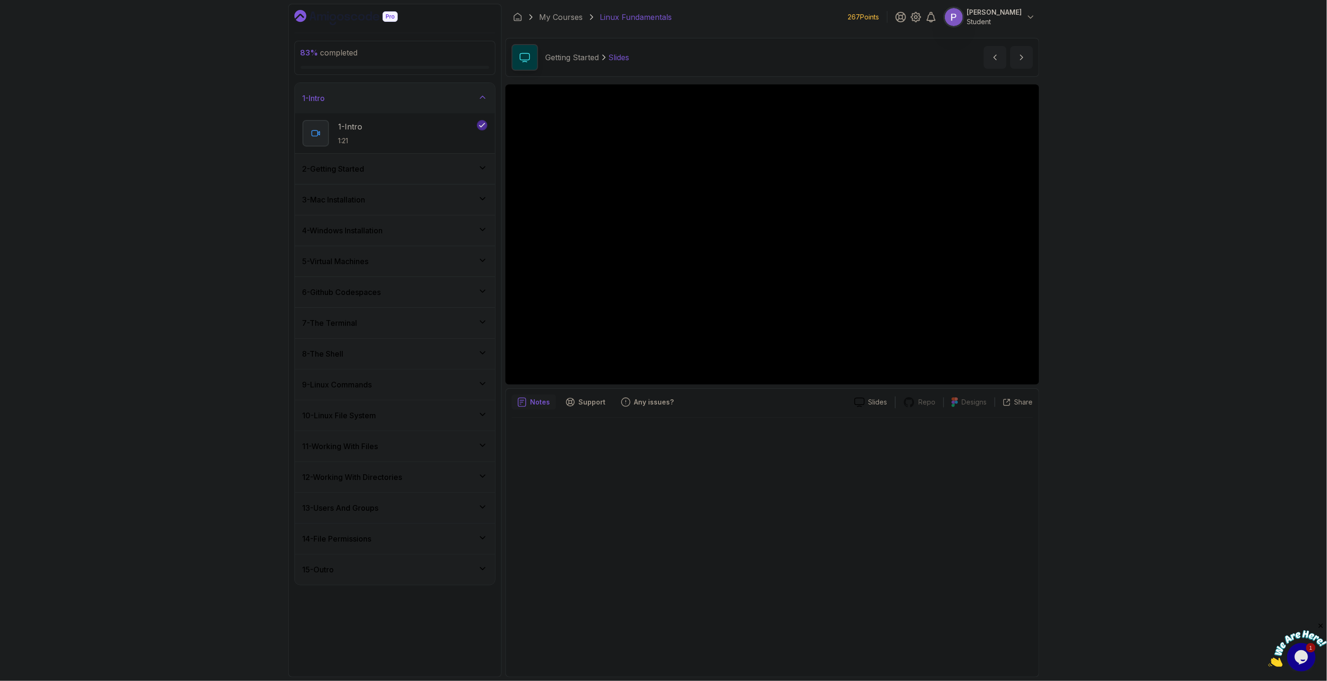
click at [422, 539] on div "14 - File Permissions" at bounding box center [394, 538] width 185 height 11
click at [422, 539] on div "1 - Intro 1:29" at bounding box center [388, 533] width 173 height 27
click at [858, 404] on icon at bounding box center [859, 402] width 10 height 10
click at [934, 407] on p "Repo" at bounding box center [927, 401] width 17 height 9
click at [605, 403] on div "Support" at bounding box center [586, 401] width 52 height 15
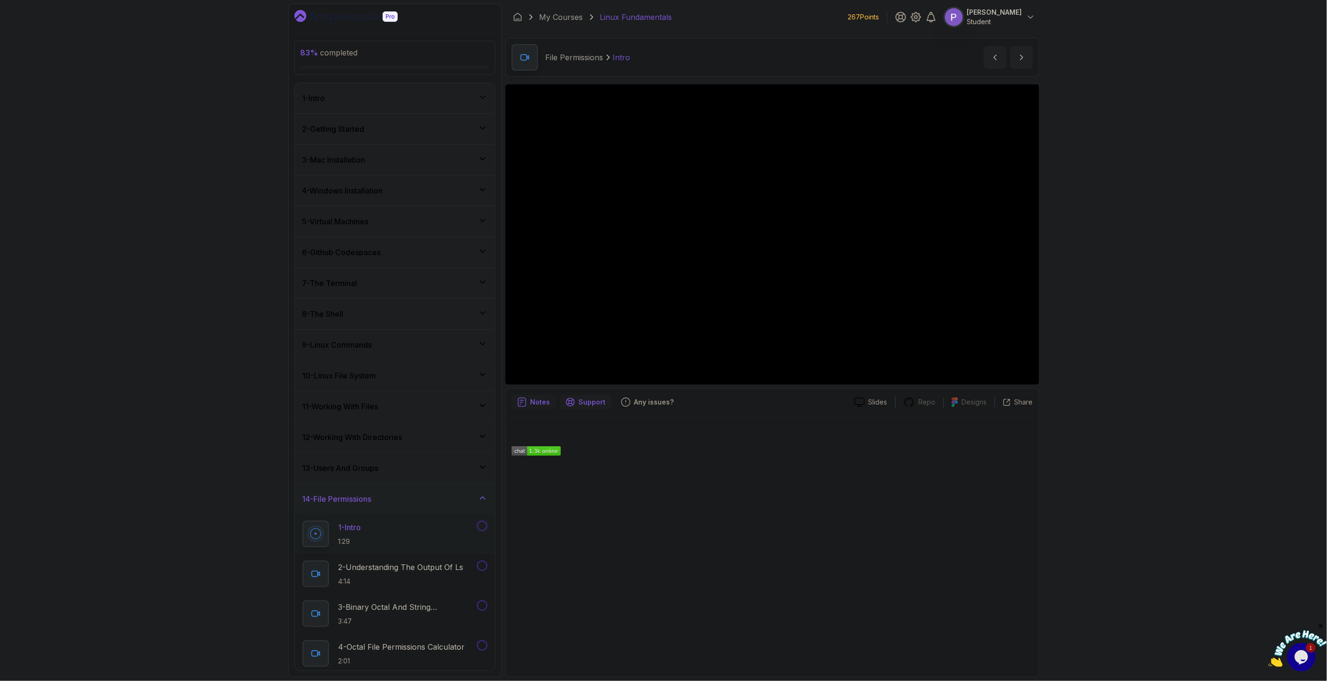
click at [529, 407] on div "Notes" at bounding box center [533, 401] width 45 height 15
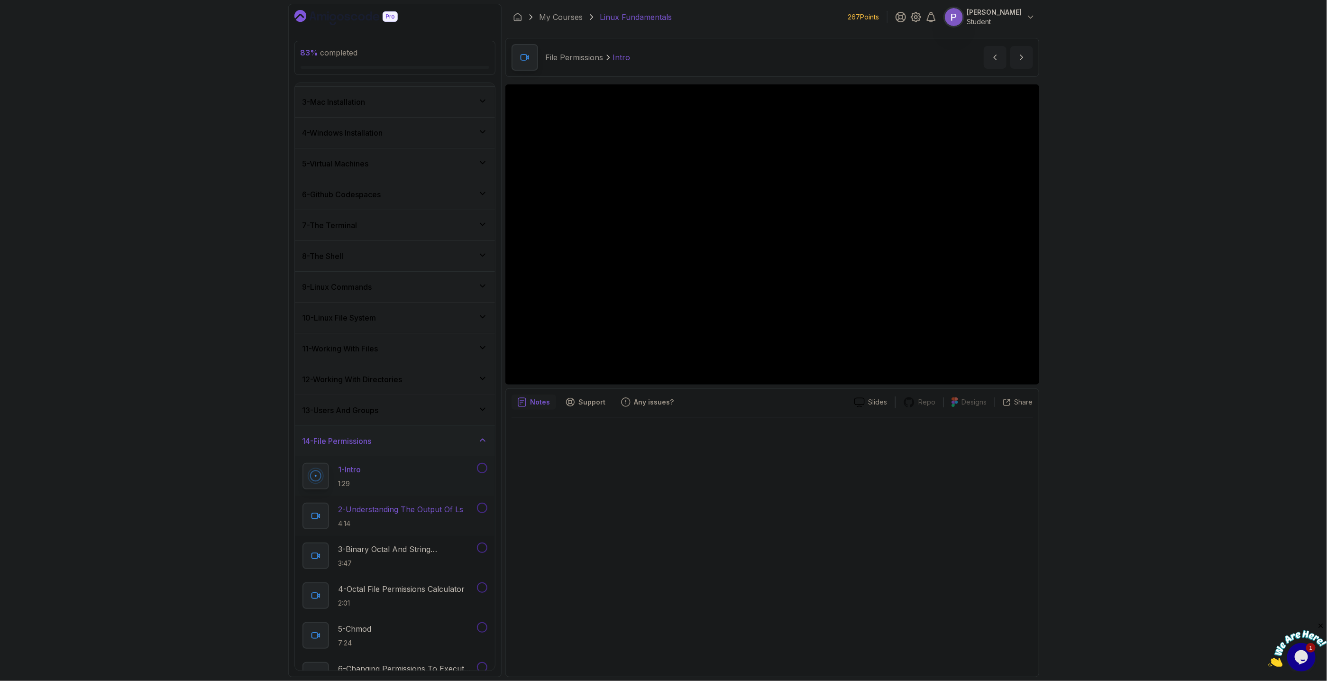
scroll to position [15, 0]
